Goal: Find specific page/section: Find specific page/section

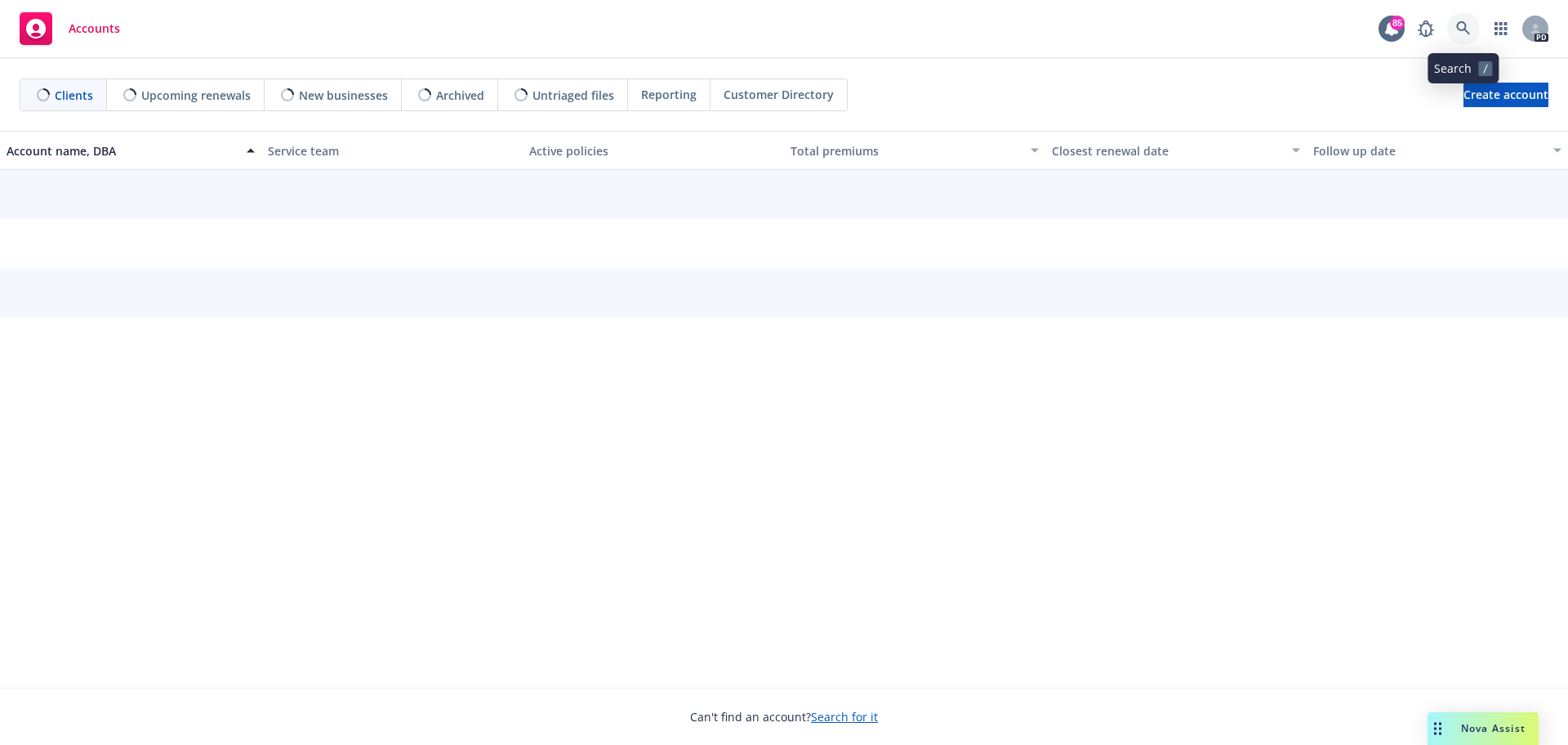
click at [1457, 27] on icon at bounding box center [1463, 28] width 14 height 14
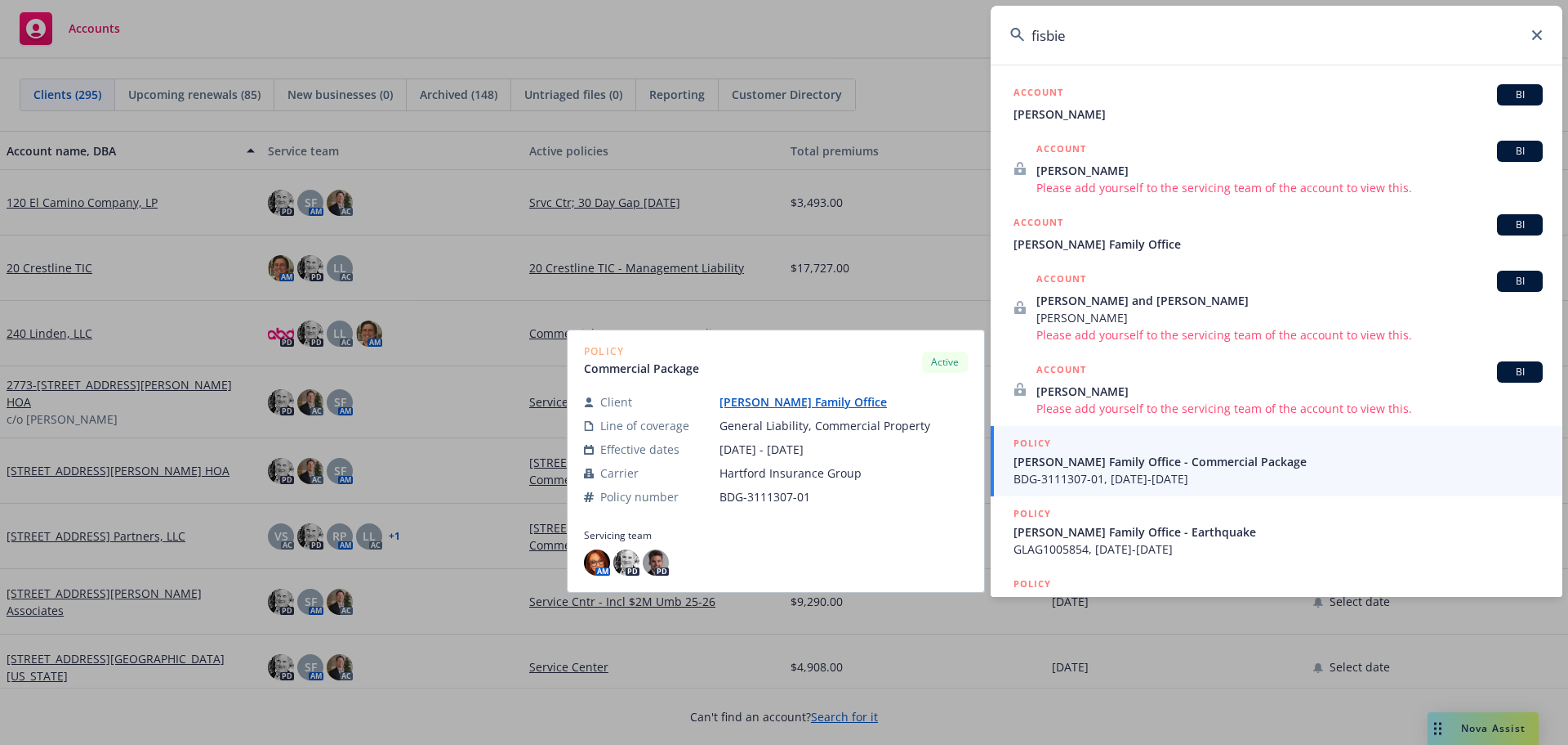
type input "fisbie"
click at [1124, 471] on span "BDG-3111307-01, [DATE]-[DATE]" at bounding box center [1278, 479] width 529 height 18
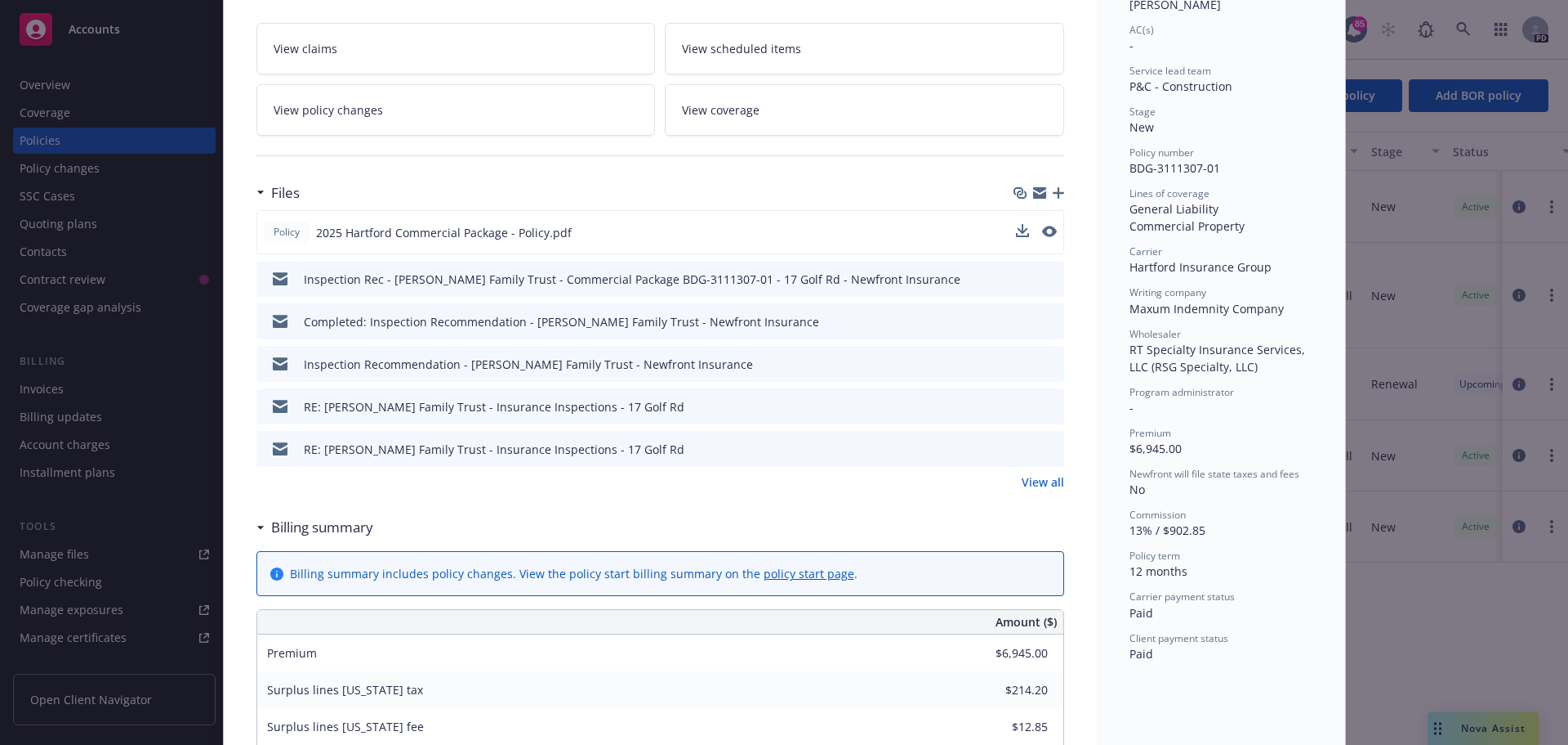
scroll to position [327, 0]
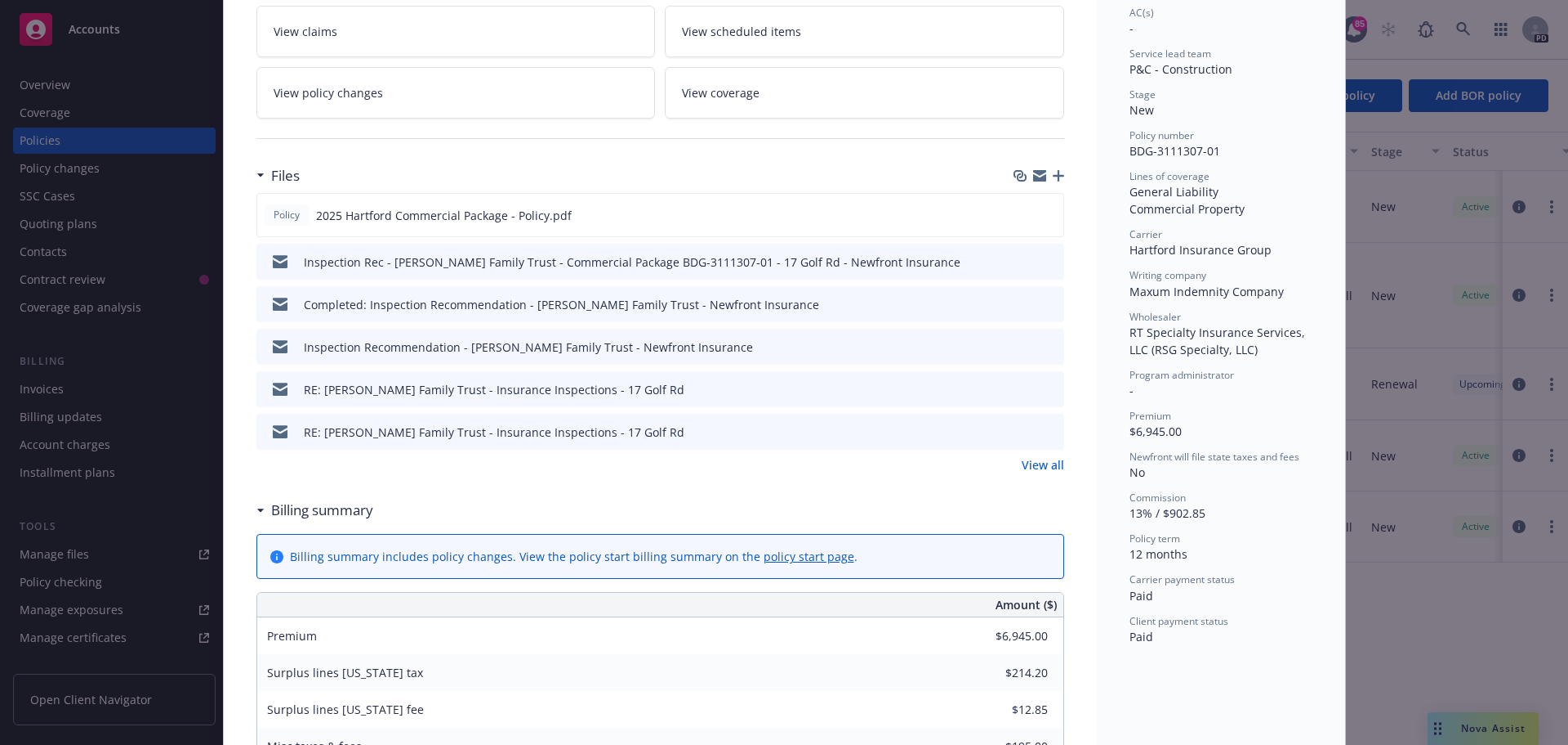
click at [45, 138] on div "Policy Commercial Package [DATE] - [PERSON_NAME] Case #01589293 ; Policy limits…" at bounding box center [784, 372] width 1568 height 745
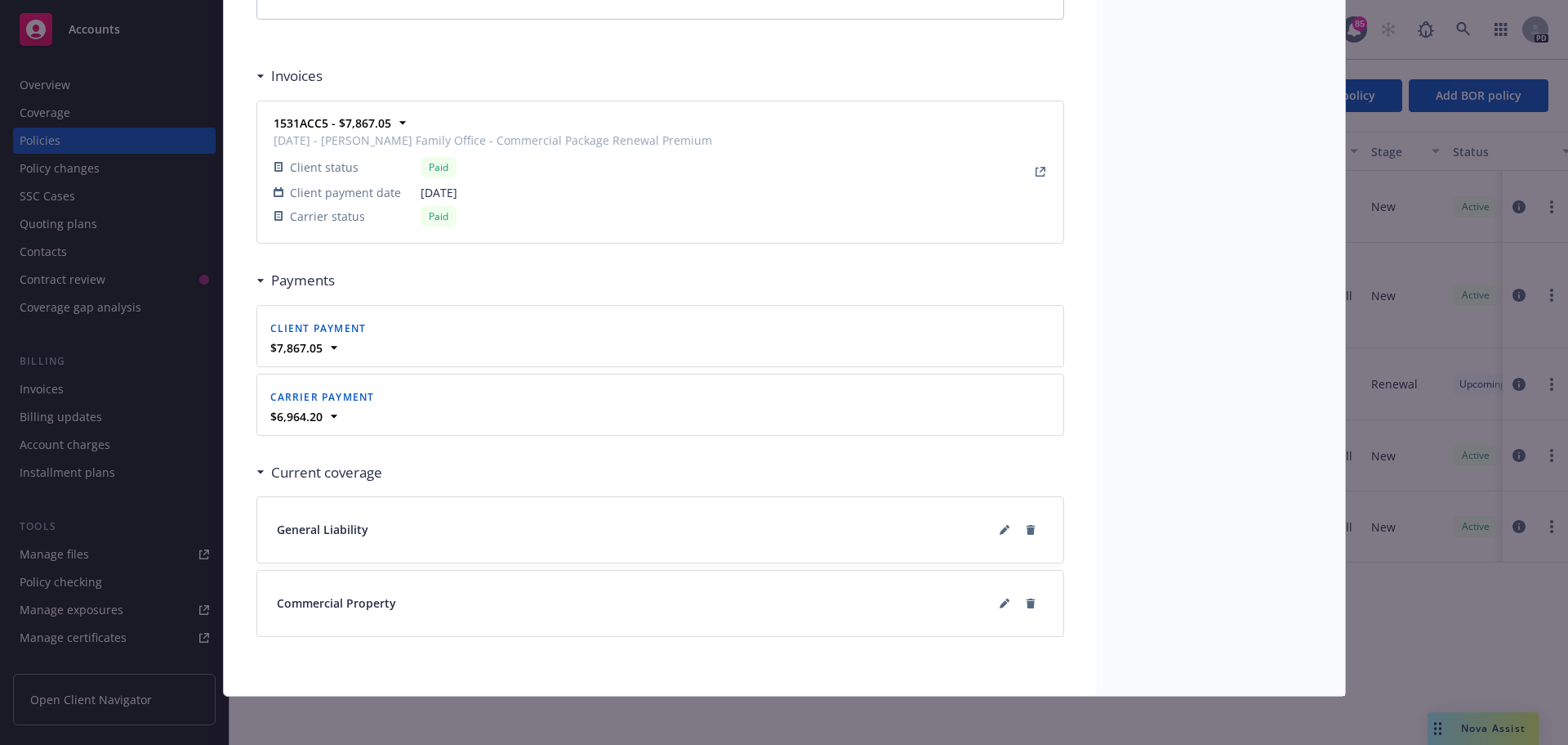
scroll to position [1503, 0]
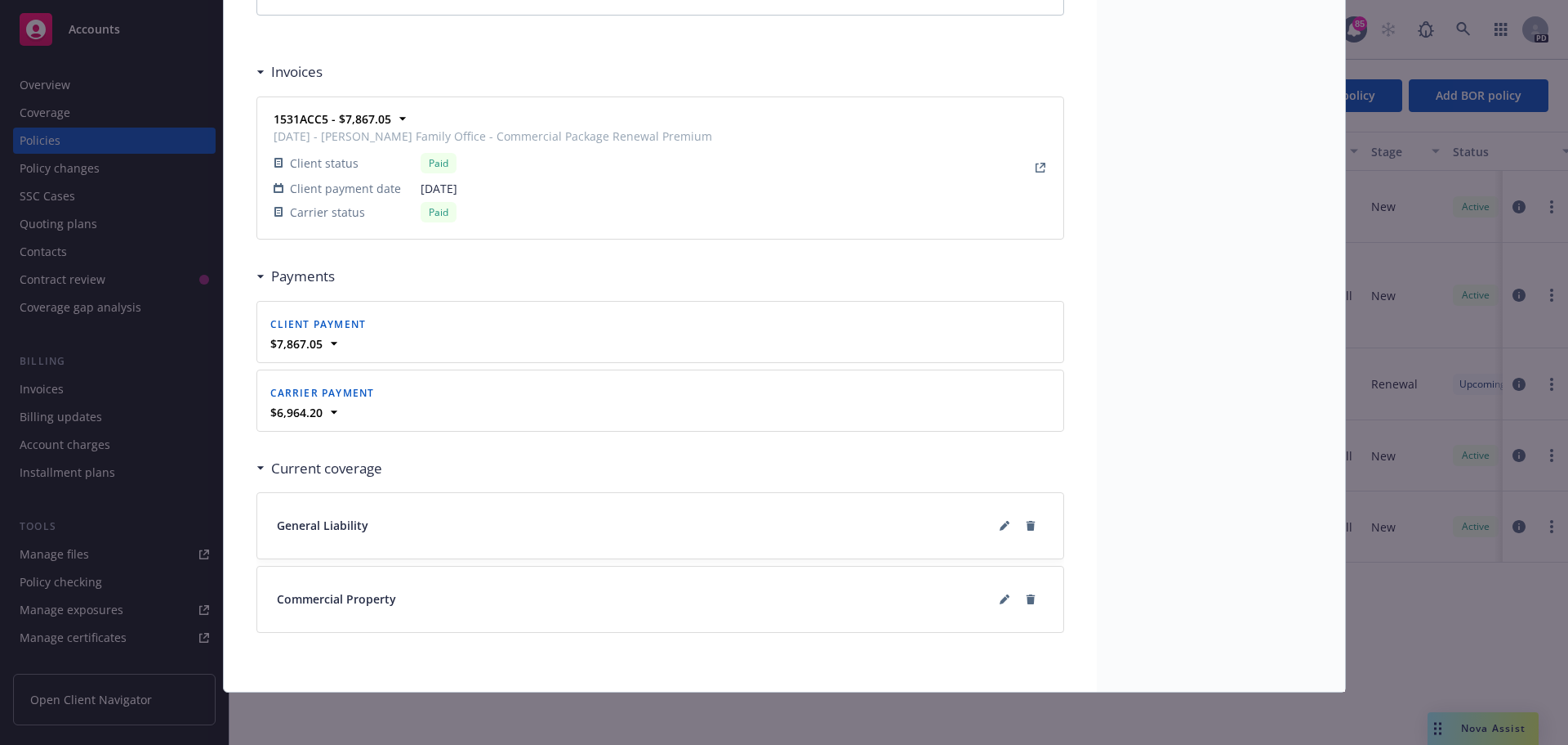
click at [71, 142] on div "Policy Commercial Package [DATE] - [PERSON_NAME] Case #01589293 ; Policy limits…" at bounding box center [784, 372] width 1568 height 745
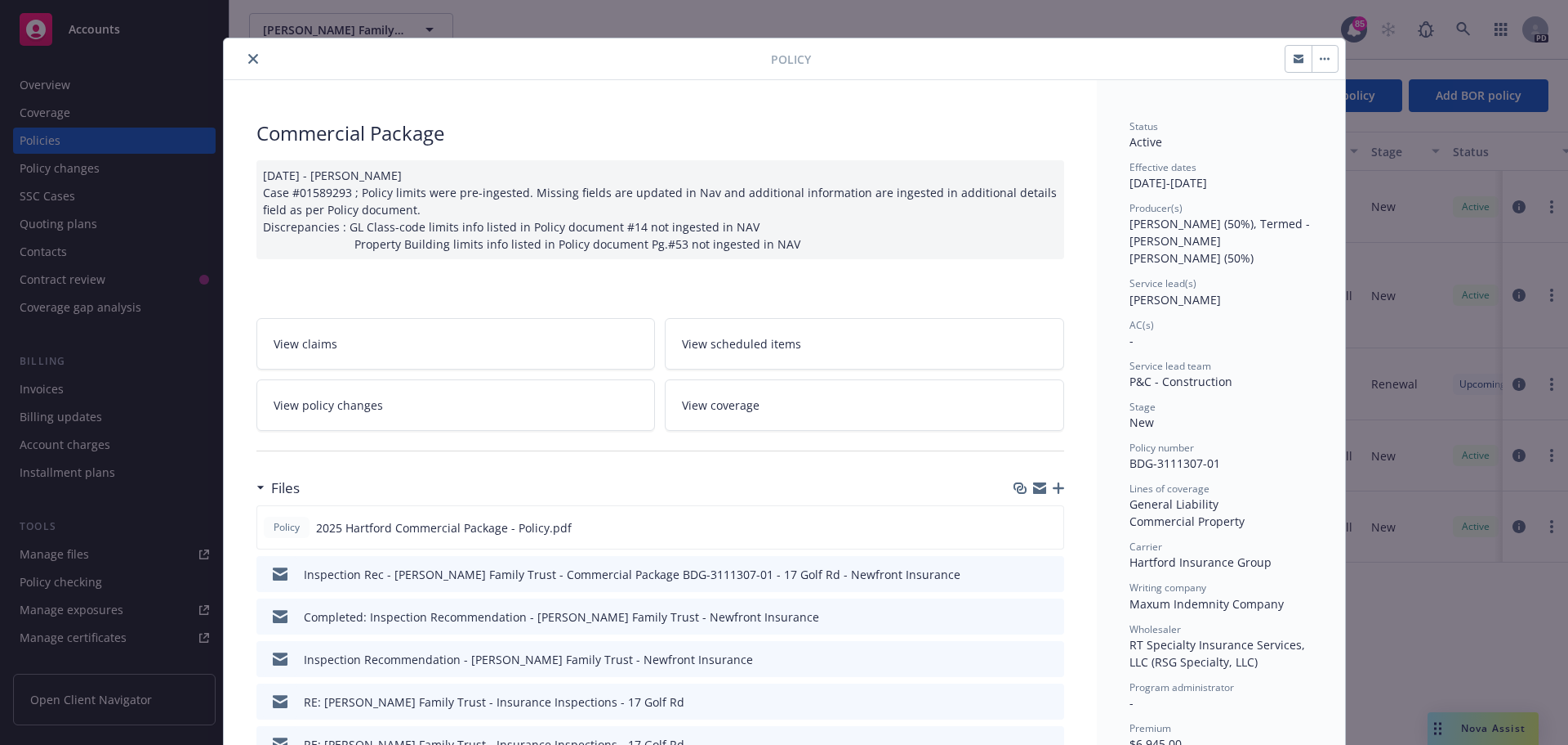
scroll to position [0, 0]
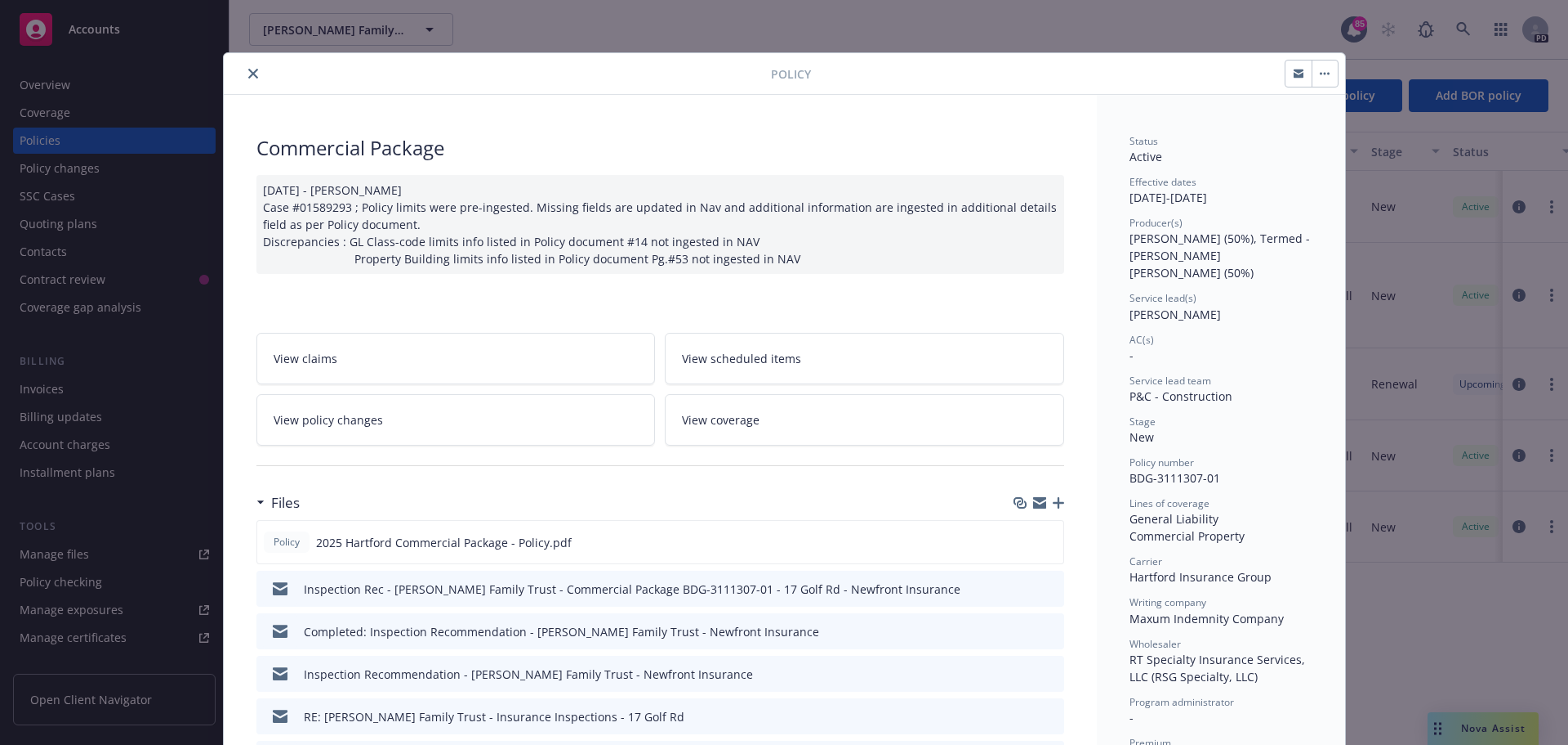
click at [249, 74] on icon "close" at bounding box center [253, 73] width 10 height 10
